Goal: Navigation & Orientation: Locate item on page

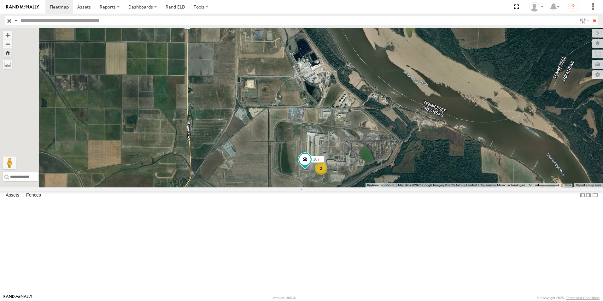
click at [0, 0] on span at bounding box center [0, 0] width 0 height 0
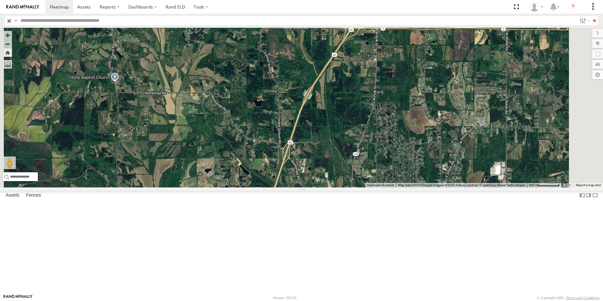
click at [0, 0] on span at bounding box center [0, 0] width 0 height 0
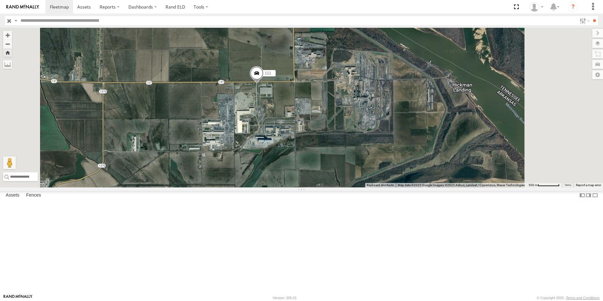
click at [0, 0] on span at bounding box center [0, 0] width 0 height 0
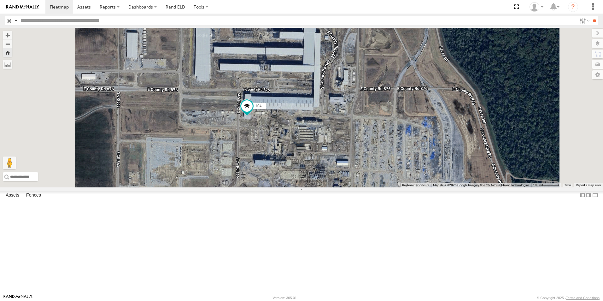
click at [0, 0] on span at bounding box center [0, 0] width 0 height 0
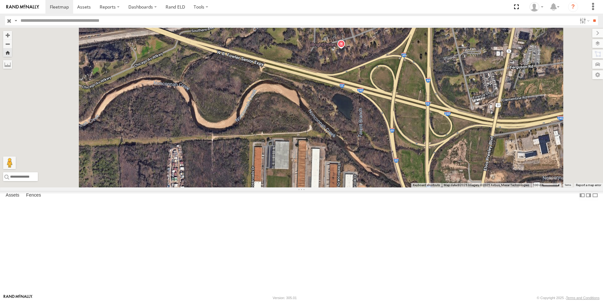
click at [0, 0] on span at bounding box center [0, 0] width 0 height 0
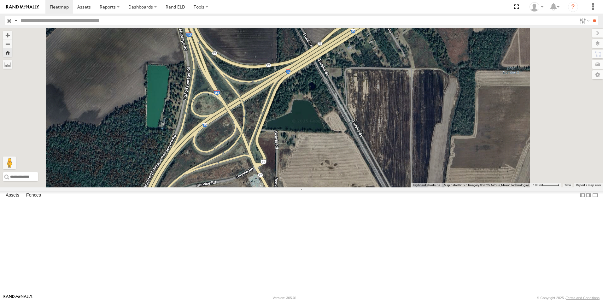
click at [0, 0] on span at bounding box center [0, 0] width 0 height 0
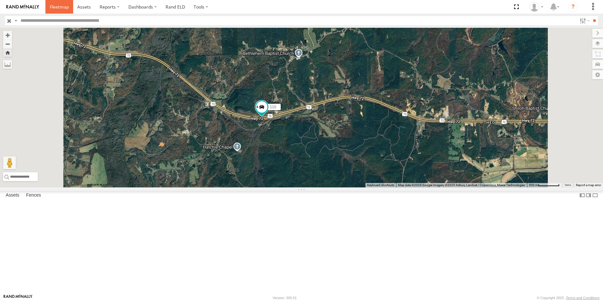
click at [59, 6] on span at bounding box center [59, 7] width 19 height 6
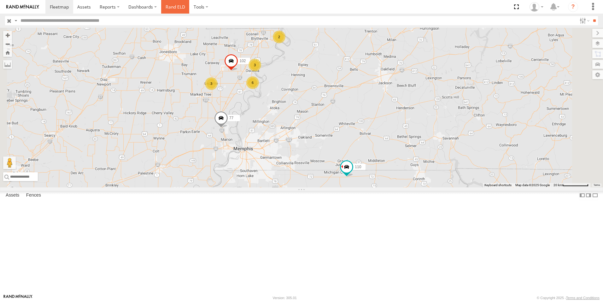
click at [165, 6] on link "Rand ELD" at bounding box center [175, 7] width 28 height 14
click at [597, 45] on label at bounding box center [591, 43] width 23 height 9
click at [0, 0] on span "Basemaps" at bounding box center [0, 0] width 0 height 0
click at [0, 0] on span "Satellite + Roadmap" at bounding box center [0, 0] width 0 height 0
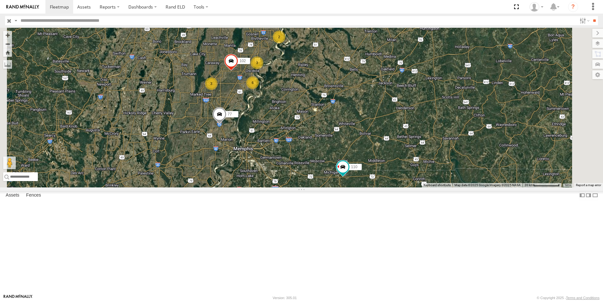
click at [0, 0] on span at bounding box center [0, 0] width 0 height 0
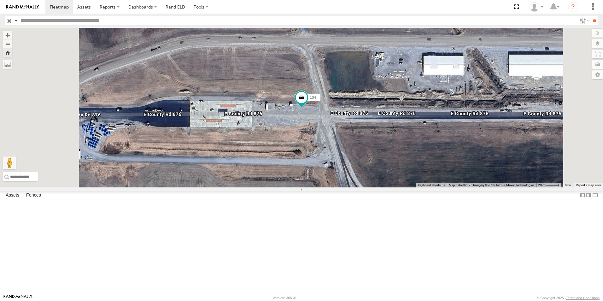
click at [0, 0] on span at bounding box center [0, 0] width 0 height 0
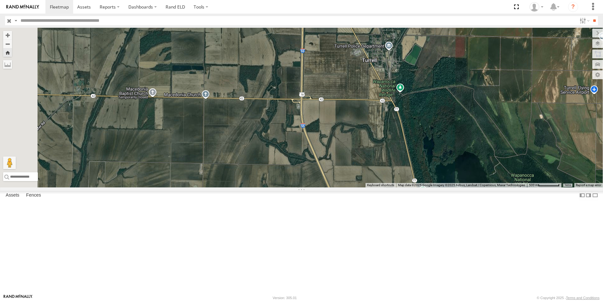
click at [0, 0] on span at bounding box center [0, 0] width 0 height 0
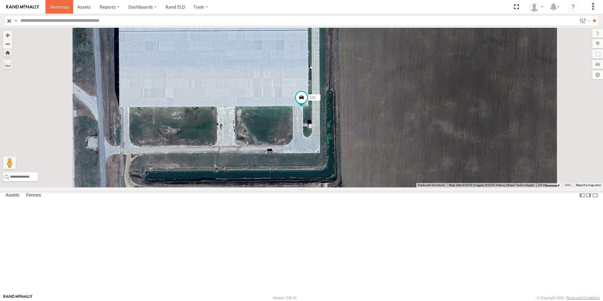
click at [56, 5] on span at bounding box center [59, 7] width 19 height 6
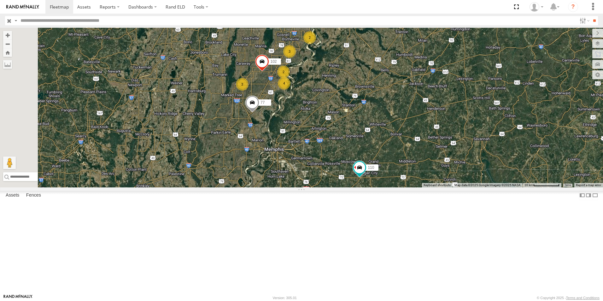
click at [0, 0] on span at bounding box center [0, 0] width 0 height 0
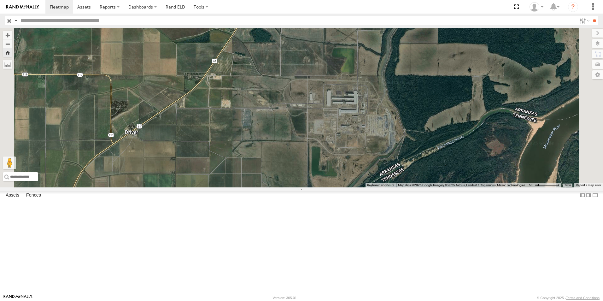
click at [0, 0] on span at bounding box center [0, 0] width 0 height 0
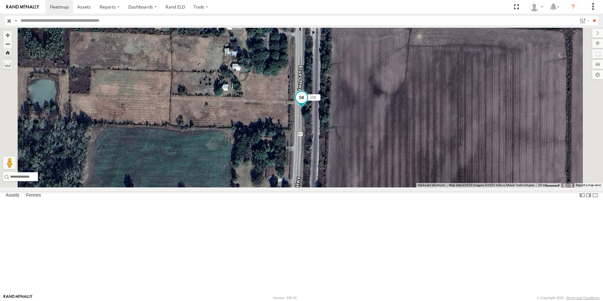
click at [307, 103] on span at bounding box center [301, 97] width 11 height 11
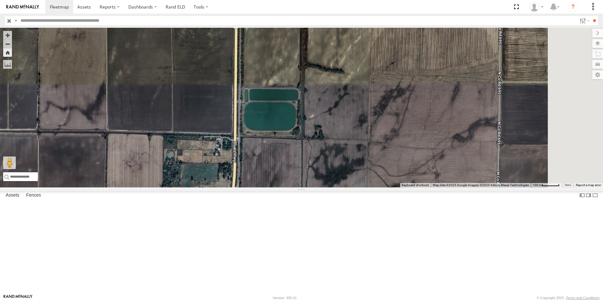
drag, startPoint x: 380, startPoint y: 133, endPoint x: 345, endPoint y: 192, distance: 69.7
click at [345, 187] on div "108 108 All Assets US-61 N Luxora 35.77633 , -89.9278 58 09:49:33 08/12/2025" at bounding box center [301, 108] width 603 height 160
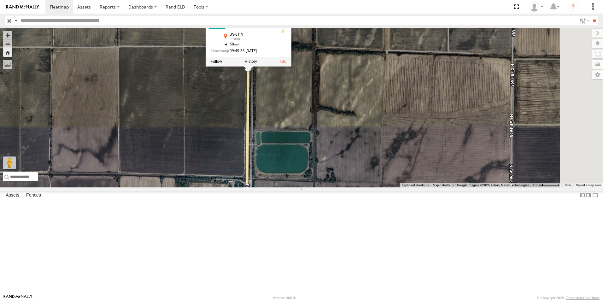
drag, startPoint x: 340, startPoint y: 156, endPoint x: 357, endPoint y: 211, distance: 57.7
click at [357, 187] on div "108 108 All Assets US-61 N Luxora 35.77633 , -89.9278 58 09:49:33 08/12/2025" at bounding box center [301, 108] width 603 height 160
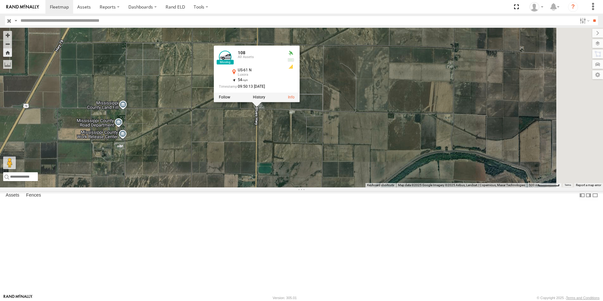
drag, startPoint x: 363, startPoint y: 136, endPoint x: 350, endPoint y: 199, distance: 64.7
click at [349, 187] on div "108 108 All Assets US-61 N Luxora 35.78538 , -89.9277 54 09:50:13 08/12/2025" at bounding box center [301, 108] width 603 height 160
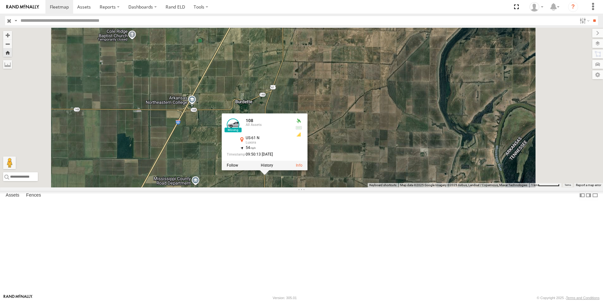
drag, startPoint x: 393, startPoint y: 83, endPoint x: 389, endPoint y: 126, distance: 43.1
click at [389, 126] on div "108 108 All Assets US-61 N Luxora 35.78538 , -89.9277 54 09:50:13 08/12/2025" at bounding box center [301, 108] width 603 height 160
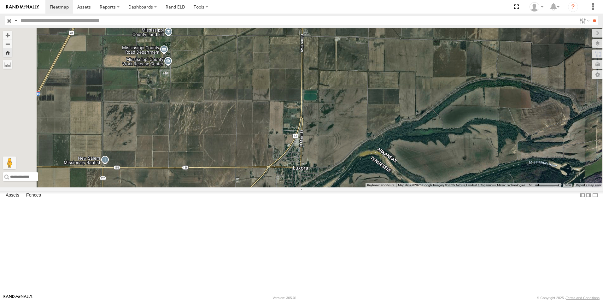
click at [0, 0] on span at bounding box center [0, 0] width 0 height 0
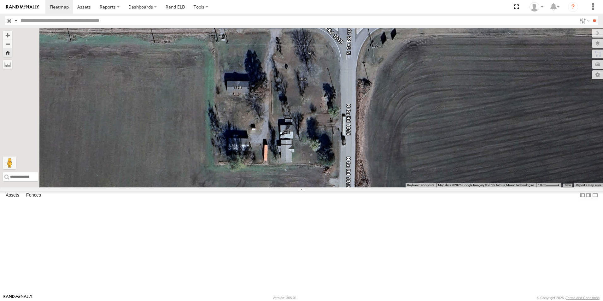
drag, startPoint x: 413, startPoint y: 201, endPoint x: 416, endPoint y: 125, distance: 76.4
click at [416, 125] on div "111" at bounding box center [301, 108] width 603 height 160
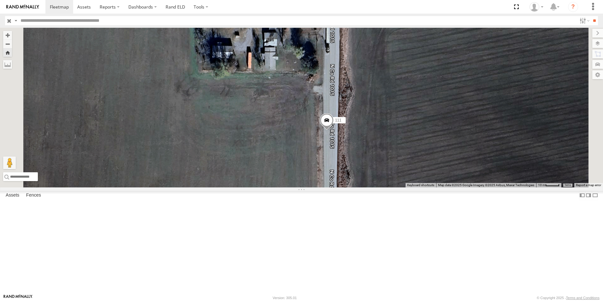
drag, startPoint x: 423, startPoint y: 174, endPoint x: 408, endPoint y: 126, distance: 50.7
click at [409, 132] on div "111" at bounding box center [301, 108] width 603 height 160
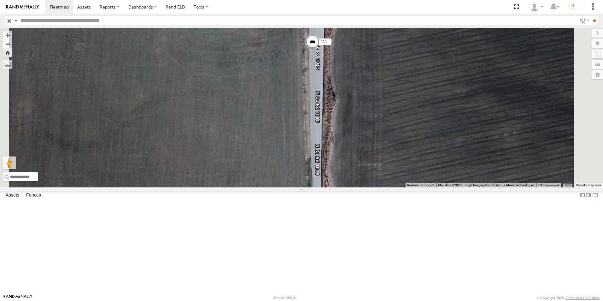
drag, startPoint x: 408, startPoint y: 176, endPoint x: 408, endPoint y: 131, distance: 44.8
click at [407, 133] on div "111" at bounding box center [301, 108] width 603 height 160
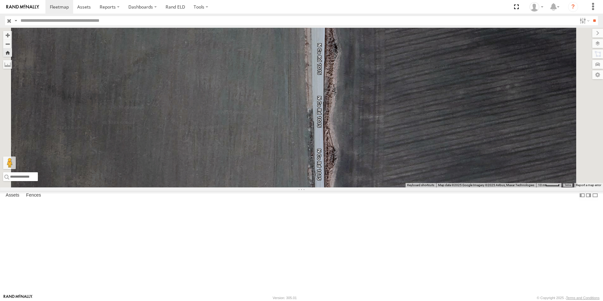
drag, startPoint x: 402, startPoint y: 156, endPoint x: 402, endPoint y: 121, distance: 34.1
click at [401, 121] on div "111" at bounding box center [301, 108] width 603 height 160
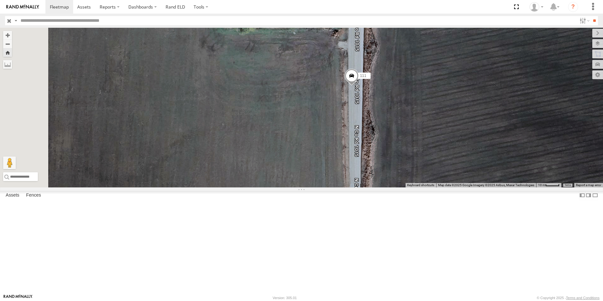
drag, startPoint x: 398, startPoint y: 152, endPoint x: 431, endPoint y: 236, distance: 90.2
click at [431, 187] on div "111" at bounding box center [301, 108] width 603 height 160
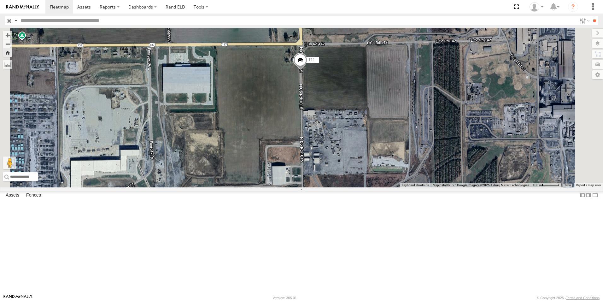
drag, startPoint x: 392, startPoint y: 233, endPoint x: 353, endPoint y: 141, distance: 100.4
click at [353, 141] on div "111" at bounding box center [301, 108] width 603 height 160
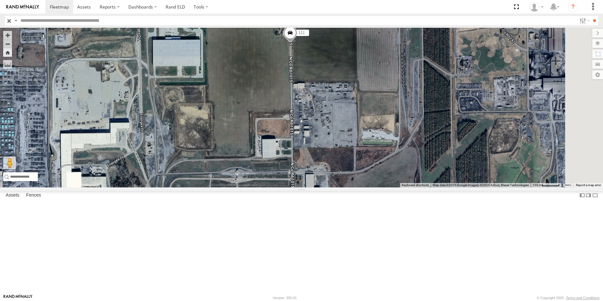
drag, startPoint x: 345, startPoint y: 164, endPoint x: 342, endPoint y: 151, distance: 13.3
click at [342, 151] on div "111" at bounding box center [301, 108] width 603 height 160
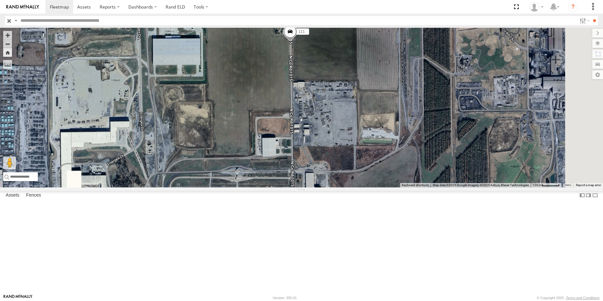
drag, startPoint x: 343, startPoint y: 151, endPoint x: 341, endPoint y: 138, distance: 14.1
click at [341, 138] on div "111" at bounding box center [301, 108] width 603 height 160
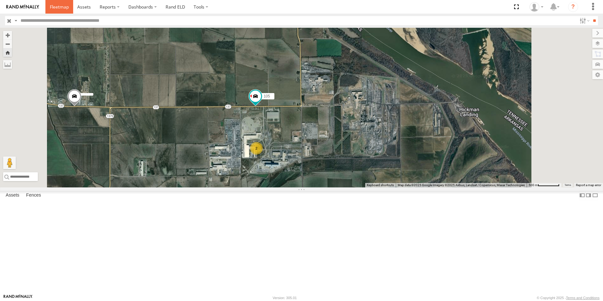
click at [62, 8] on span at bounding box center [59, 7] width 19 height 6
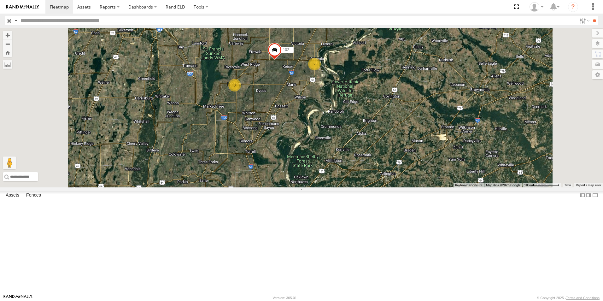
click at [0, 0] on span at bounding box center [0, 0] width 0 height 0
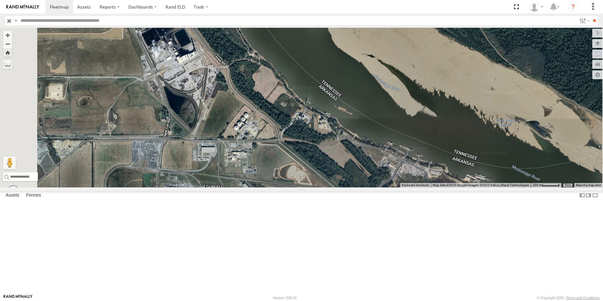
click at [0, 0] on div "Video" at bounding box center [0, 0] width 0 height 0
click at [0, 0] on span at bounding box center [0, 0] width 0 height 0
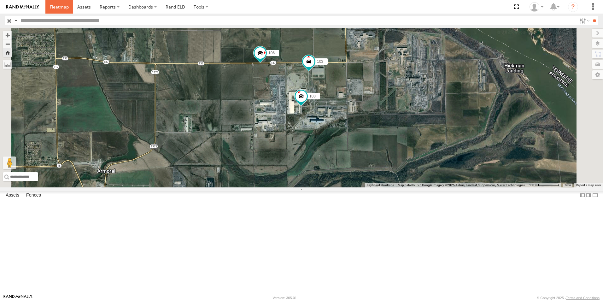
click at [59, 9] on span at bounding box center [59, 7] width 19 height 6
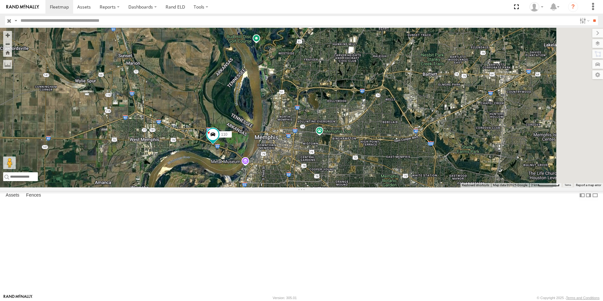
drag, startPoint x: 355, startPoint y: 244, endPoint x: 344, endPoint y: 171, distance: 73.7
click at [344, 171] on div "102 102 110 77" at bounding box center [301, 108] width 603 height 160
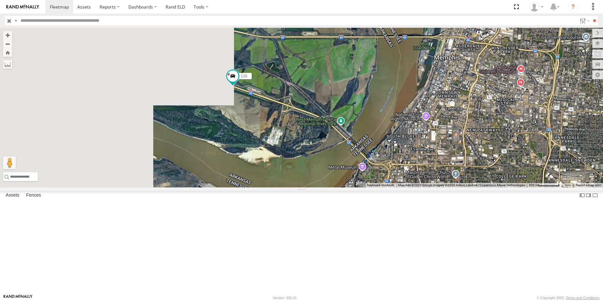
drag, startPoint x: 282, startPoint y: 214, endPoint x: 480, endPoint y: 240, distance: 199.3
click at [479, 187] on div "102 102 110 77" at bounding box center [301, 108] width 603 height 160
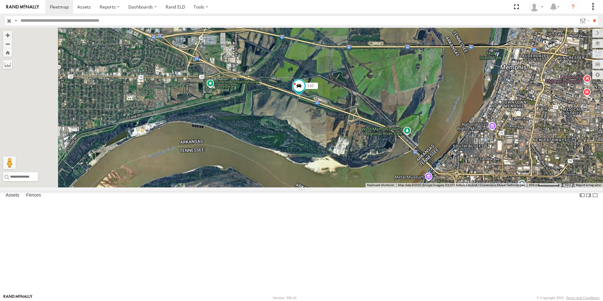
drag, startPoint x: 380, startPoint y: 197, endPoint x: 397, endPoint y: 201, distance: 17.3
click at [395, 187] on div "102 102 110 77" at bounding box center [301, 108] width 603 height 160
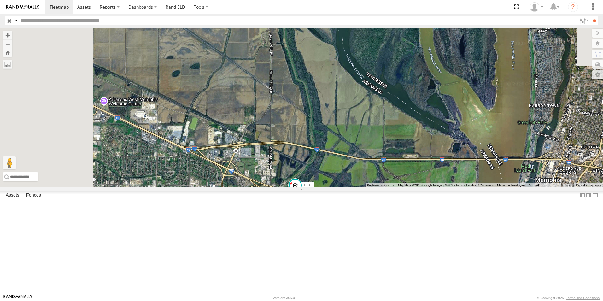
drag, startPoint x: 346, startPoint y: 172, endPoint x: 381, endPoint y: 286, distance: 118.9
click at [381, 187] on div "102 102 110 77" at bounding box center [301, 108] width 603 height 160
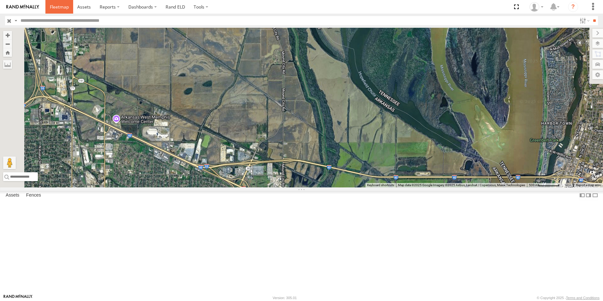
click at [58, 6] on span at bounding box center [59, 7] width 19 height 6
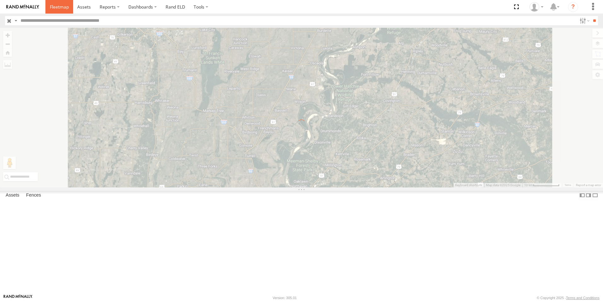
click at [62, 9] on span at bounding box center [59, 7] width 19 height 6
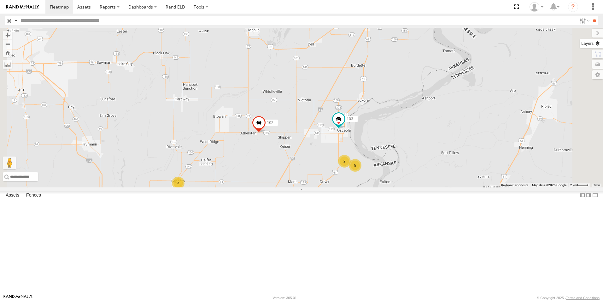
click at [601, 45] on label at bounding box center [591, 43] width 23 height 9
click at [0, 0] on span "Basemaps" at bounding box center [0, 0] width 0 height 0
click at [0, 0] on span "Satellite + Roadmap" at bounding box center [0, 0] width 0 height 0
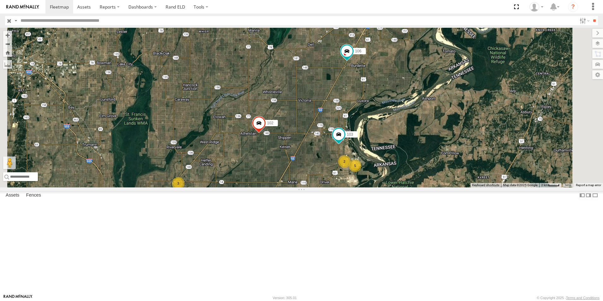
click at [0, 0] on span at bounding box center [0, 0] width 0 height 0
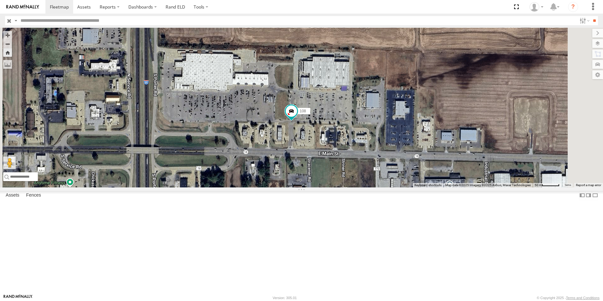
click at [0, 0] on span at bounding box center [0, 0] width 0 height 0
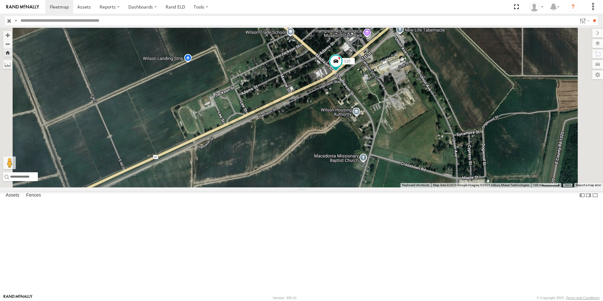
click at [0, 0] on span at bounding box center [0, 0] width 0 height 0
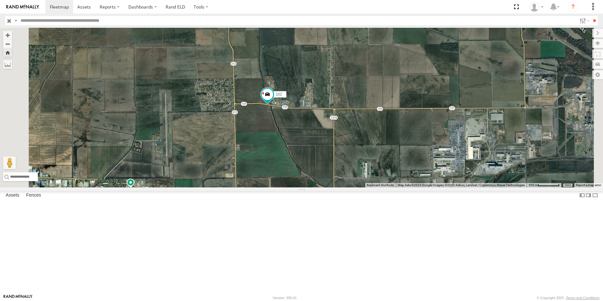
click at [0, 0] on span at bounding box center [0, 0] width 0 height 0
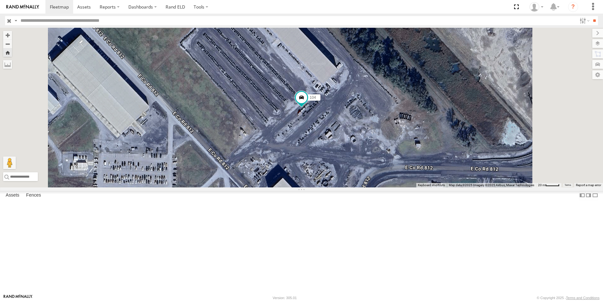
click at [0, 0] on span at bounding box center [0, 0] width 0 height 0
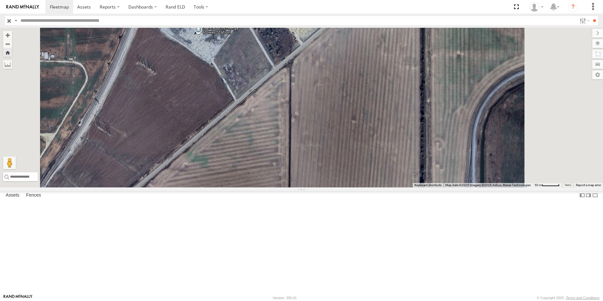
click at [0, 0] on span at bounding box center [0, 0] width 0 height 0
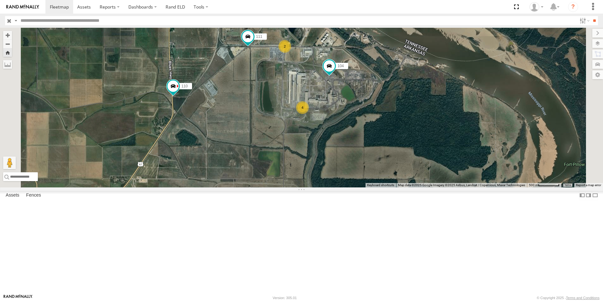
click at [0, 0] on span at bounding box center [0, 0] width 0 height 0
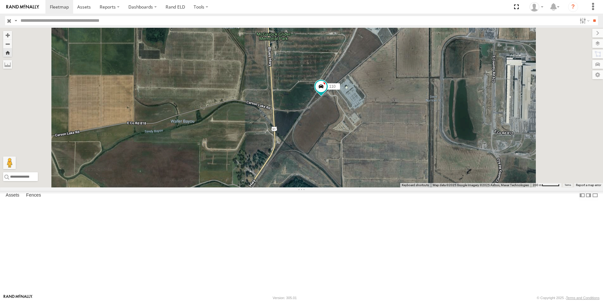
click at [0, 0] on span at bounding box center [0, 0] width 0 height 0
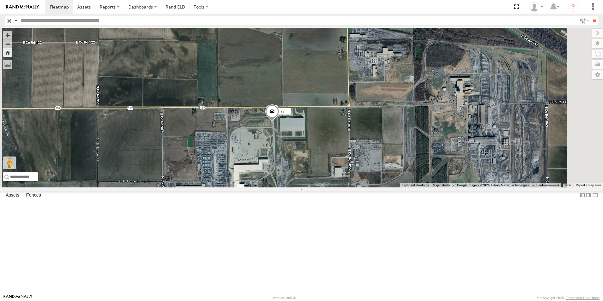
click at [0, 0] on span at bounding box center [0, 0] width 0 height 0
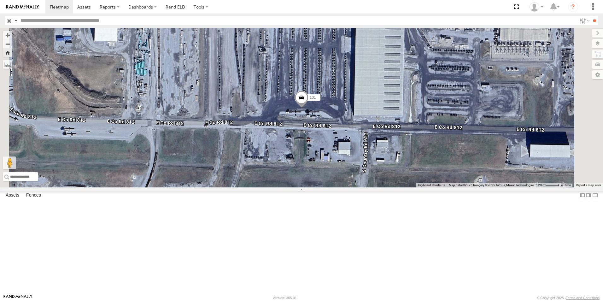
click at [0, 0] on span at bounding box center [0, 0] width 0 height 0
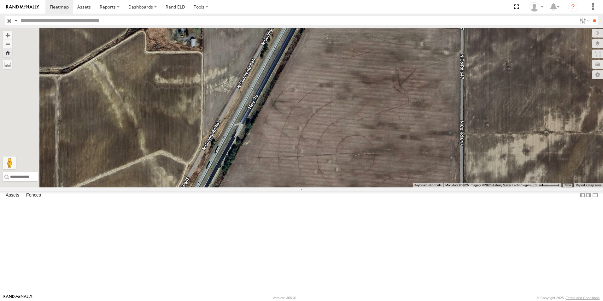
drag, startPoint x: 344, startPoint y: 183, endPoint x: 396, endPoint y: 9, distance: 182.0
click at [396, 9] on body at bounding box center [301, 150] width 603 height 301
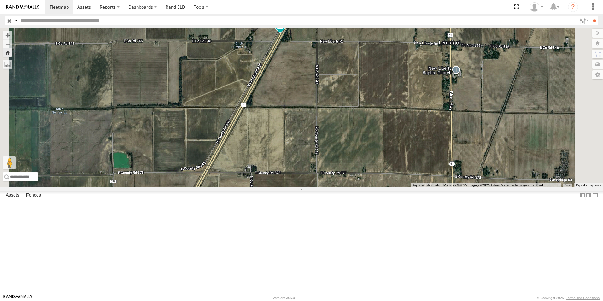
drag, startPoint x: 420, startPoint y: 51, endPoint x: 363, endPoint y: 151, distance: 115.0
click at [363, 151] on div "108" at bounding box center [301, 108] width 603 height 160
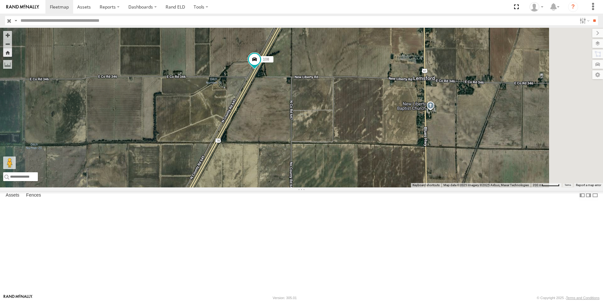
drag, startPoint x: 400, startPoint y: 96, endPoint x: 387, endPoint y: 119, distance: 26.7
click at [387, 119] on div "108" at bounding box center [301, 108] width 603 height 160
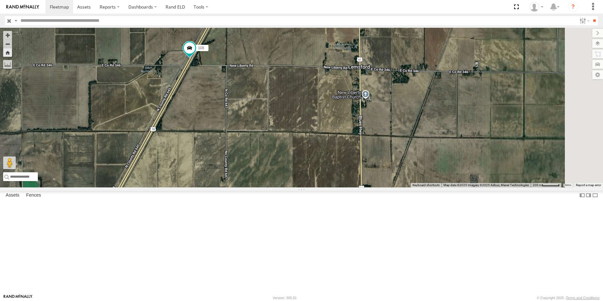
drag, startPoint x: 299, startPoint y: 122, endPoint x: 333, endPoint y: 136, distance: 36.9
click at [333, 136] on div "108 102 77" at bounding box center [301, 108] width 603 height 160
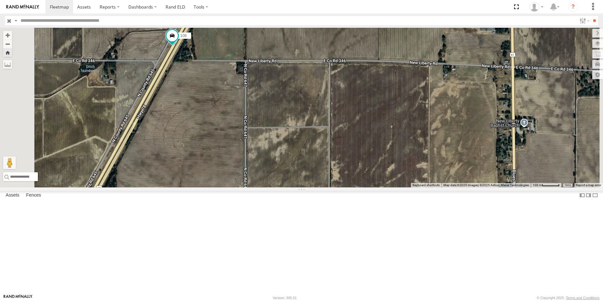
drag, startPoint x: 276, startPoint y: 123, endPoint x: 315, endPoint y: 133, distance: 40.0
click at [315, 133] on div "108 102 77" at bounding box center [301, 108] width 603 height 160
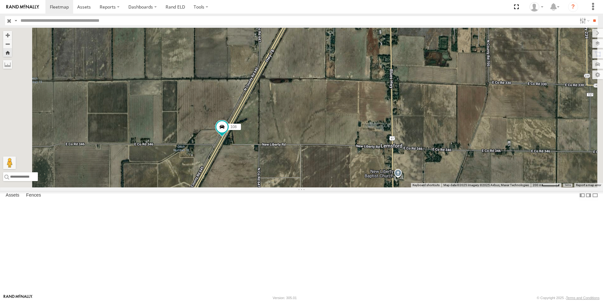
drag, startPoint x: 307, startPoint y: 129, endPoint x: 333, endPoint y: 200, distance: 75.5
click at [333, 187] on div "108 102 77" at bounding box center [301, 108] width 603 height 160
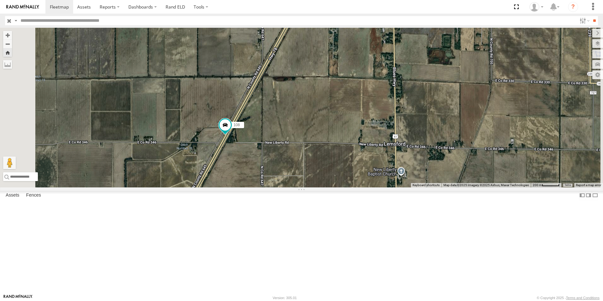
click at [0, 0] on span at bounding box center [0, 0] width 0 height 0
